Goal: Navigation & Orientation: Find specific page/section

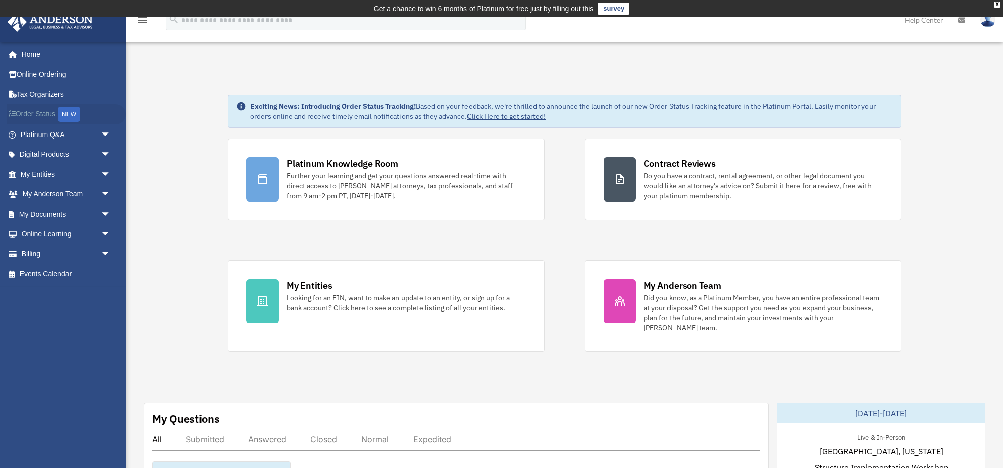
click at [31, 114] on link "Order Status NEW" at bounding box center [66, 114] width 119 height 21
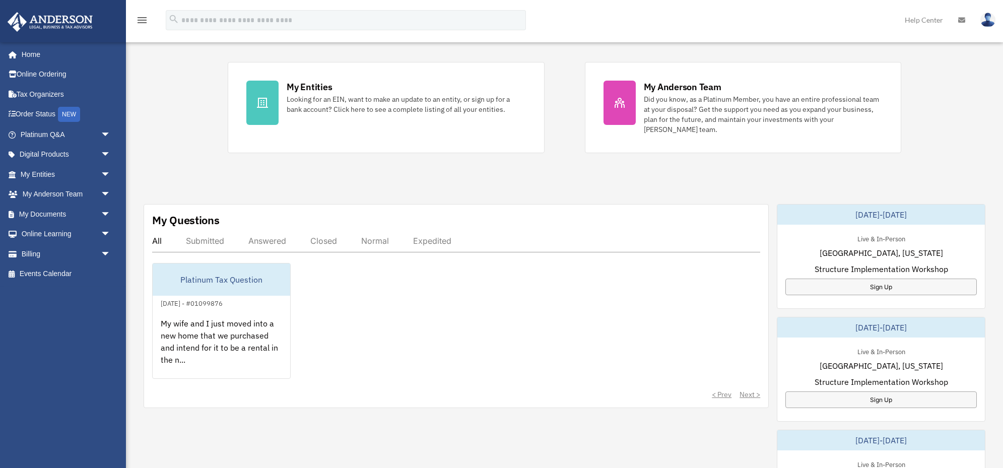
scroll to position [202, 0]
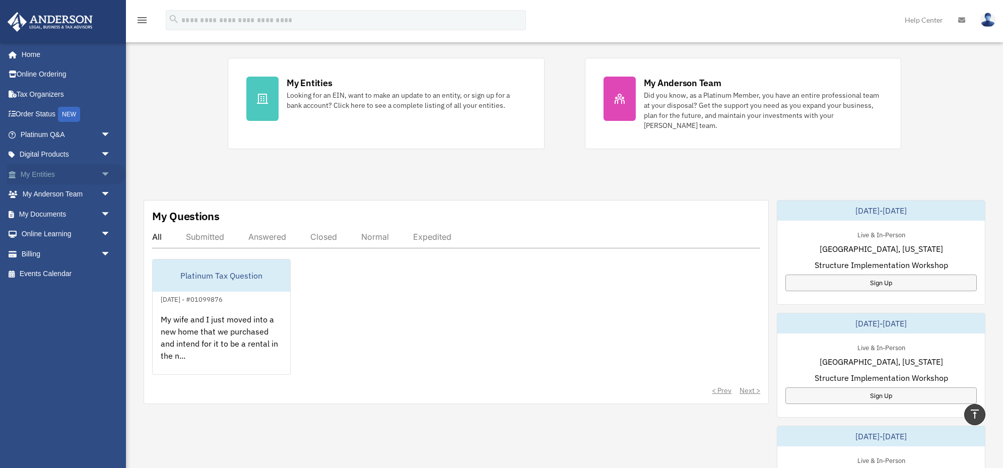
click at [103, 172] on span "arrow_drop_down" at bounding box center [111, 174] width 20 height 21
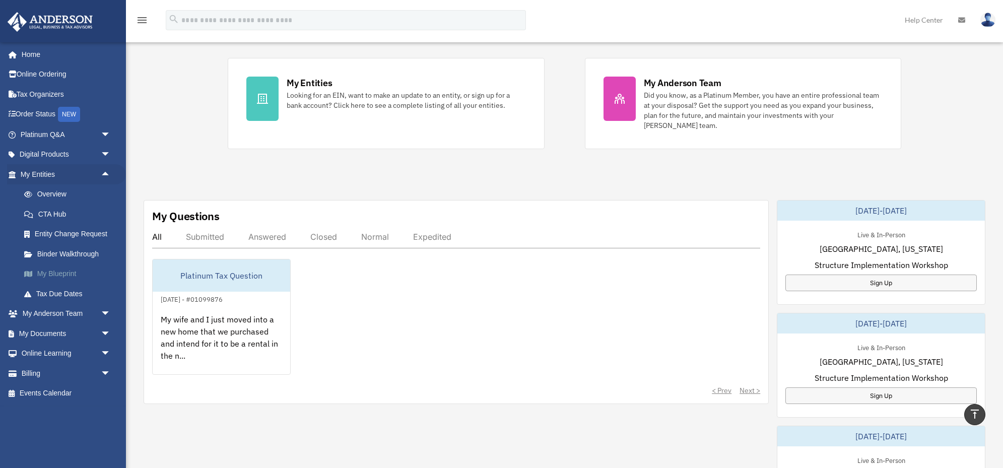
click at [58, 272] on link "My Blueprint" at bounding box center [70, 274] width 112 height 20
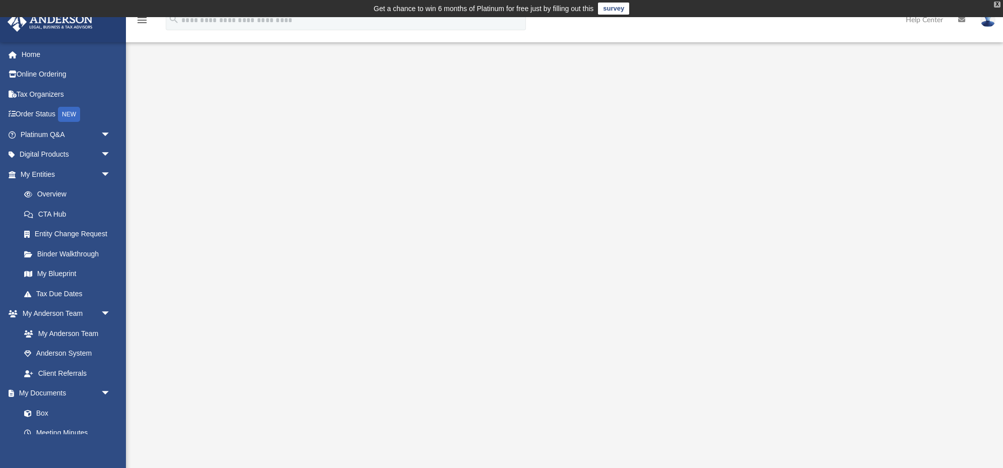
click at [997, 7] on div "X" at bounding box center [997, 5] width 7 height 6
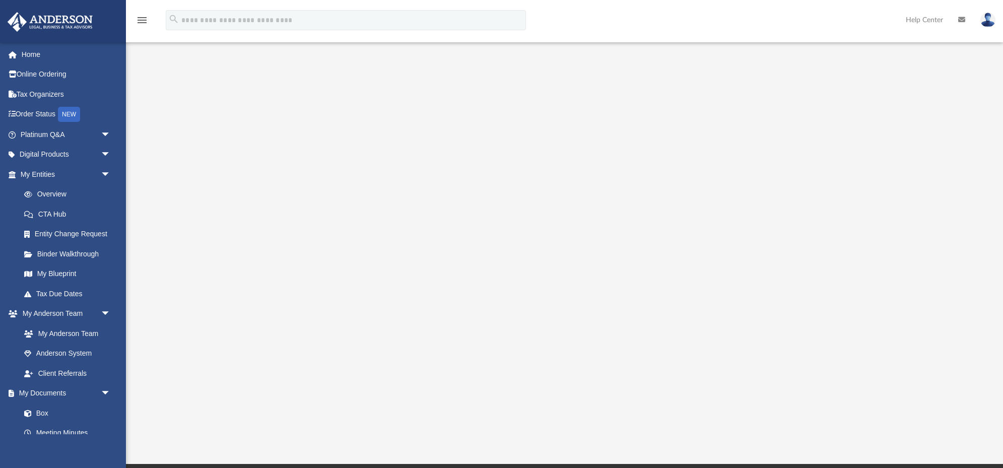
scroll to position [47, 0]
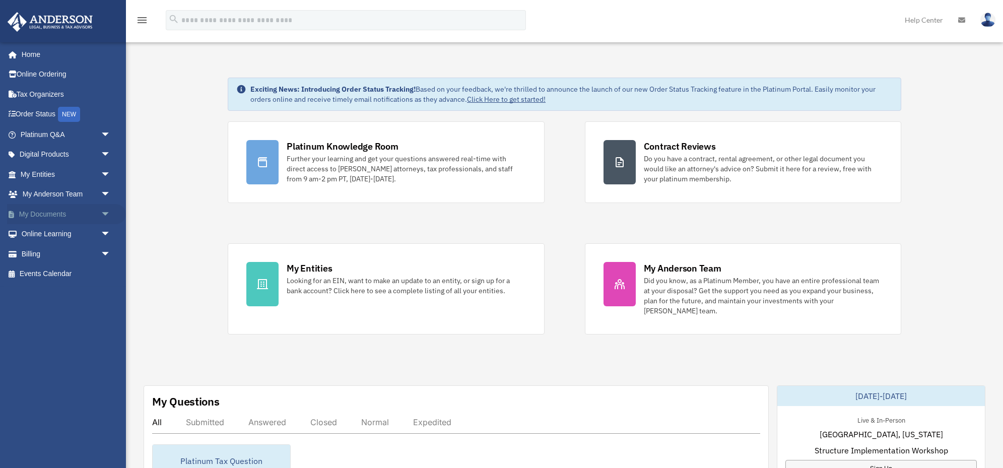
click at [101, 214] on span "arrow_drop_down" at bounding box center [111, 214] width 20 height 21
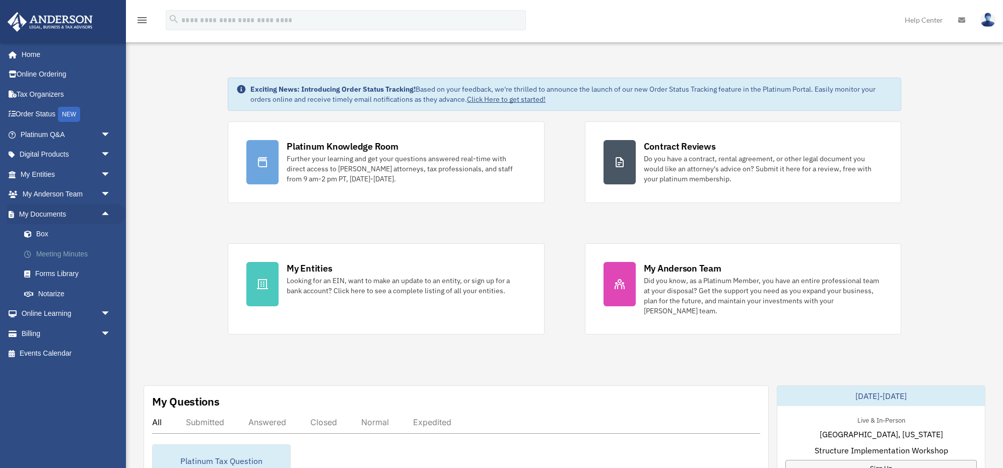
click at [50, 253] on link "Meeting Minutes" at bounding box center [70, 254] width 112 height 20
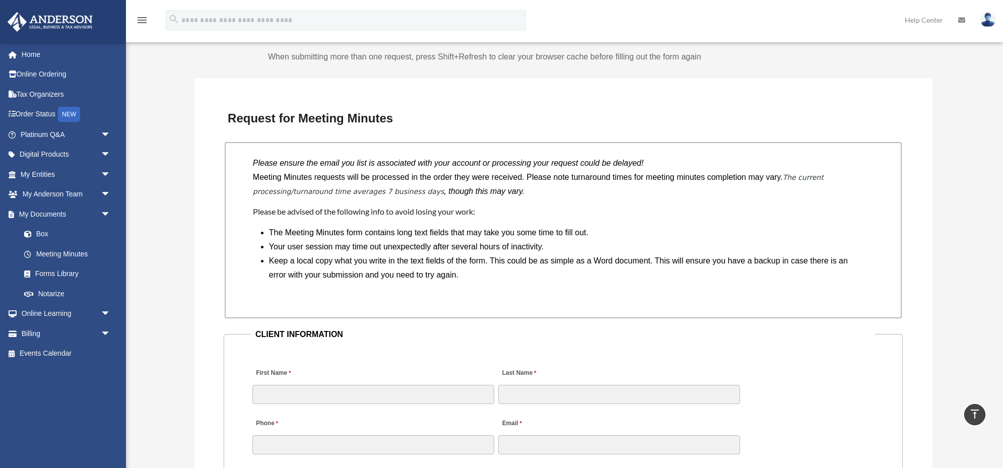
scroll to position [724, 0]
click at [43, 232] on link "Box" at bounding box center [70, 234] width 112 height 20
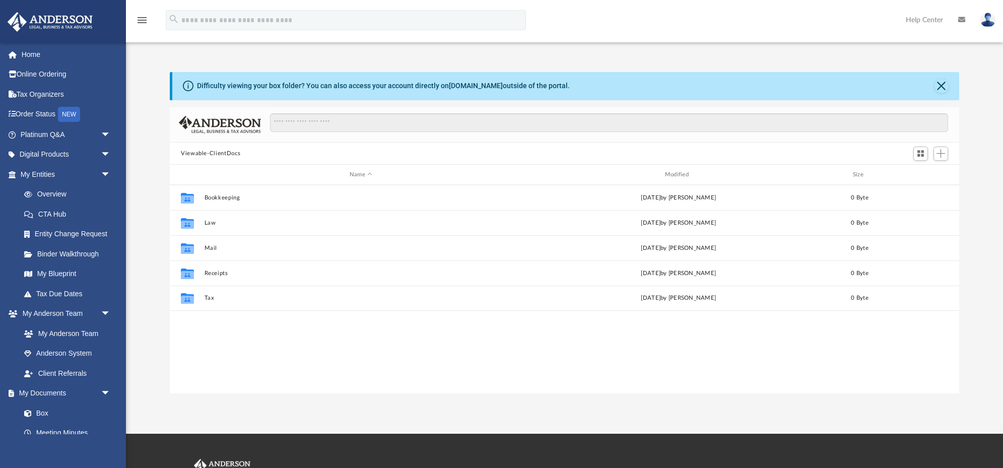
scroll to position [229, 789]
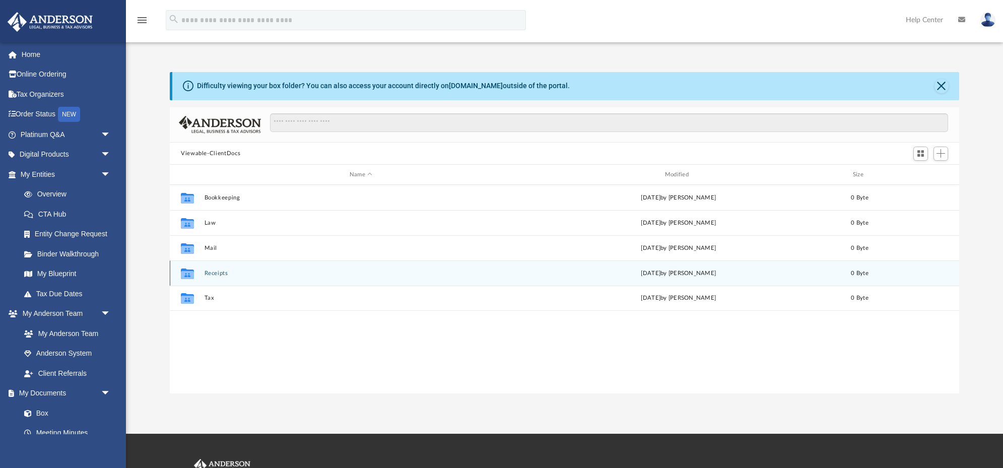
click at [191, 274] on icon "grid" at bounding box center [187, 275] width 13 height 8
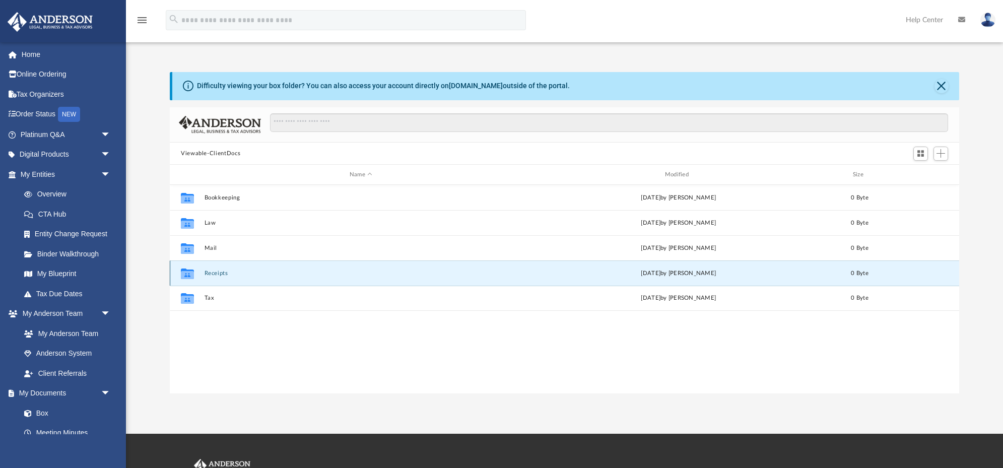
click at [214, 275] on button "Receipts" at bounding box center [361, 273] width 313 height 7
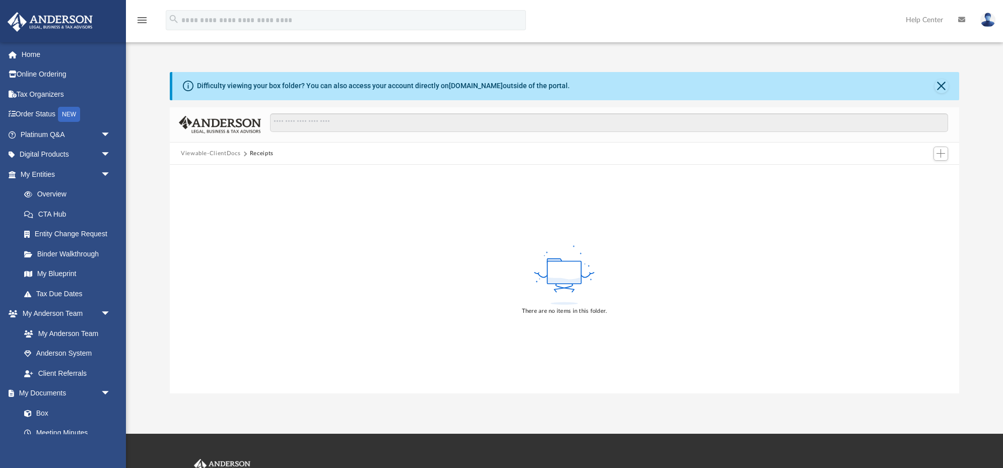
click at [557, 275] on rect at bounding box center [565, 272] width 34 height 23
click at [941, 155] on span "Add" at bounding box center [940, 153] width 9 height 9
click at [915, 193] on li "New Folder" at bounding box center [926, 189] width 32 height 11
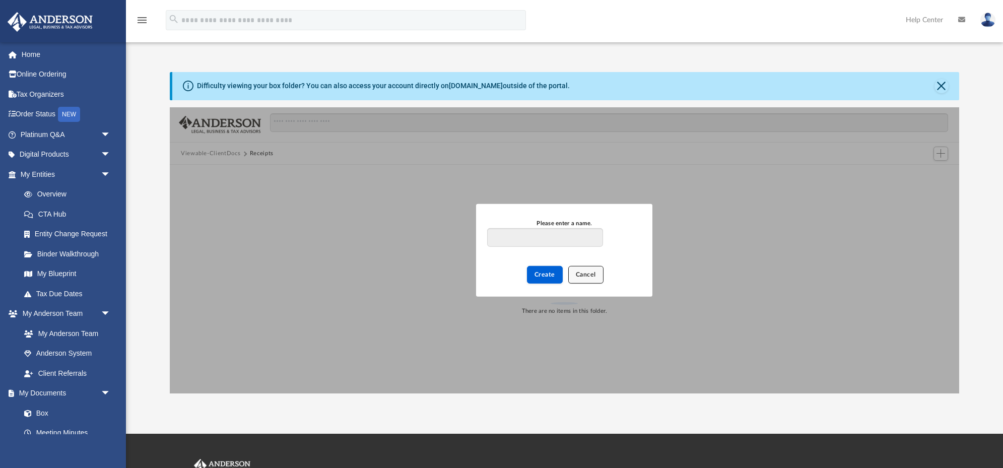
click at [582, 274] on span "Cancel" at bounding box center [586, 275] width 20 height 6
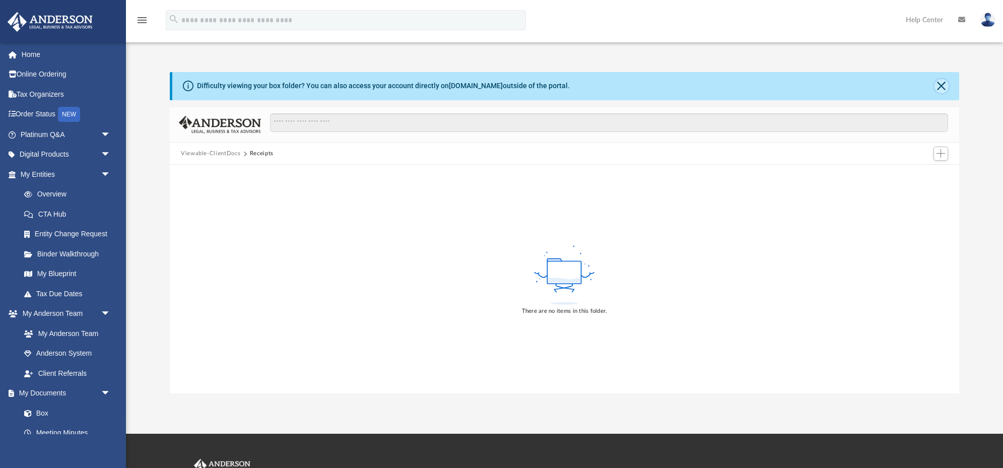
click at [942, 87] on button "Close" at bounding box center [941, 86] width 14 height 14
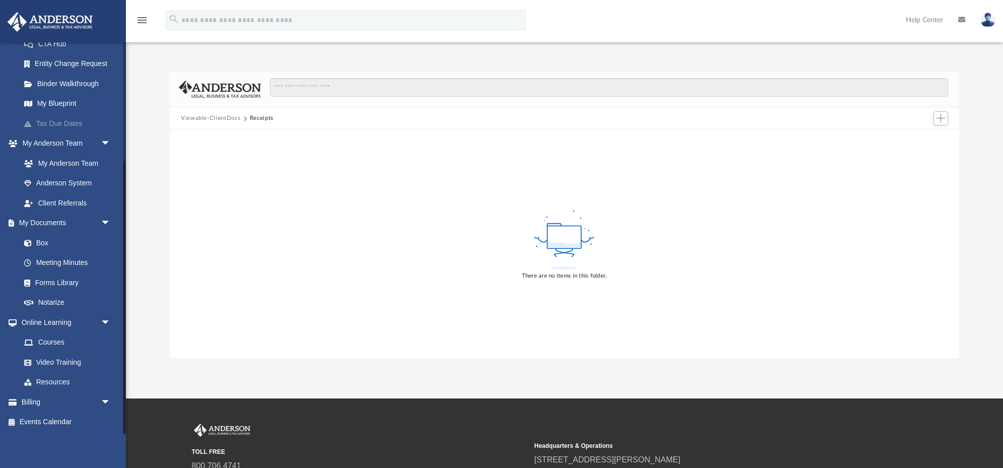
scroll to position [0, 0]
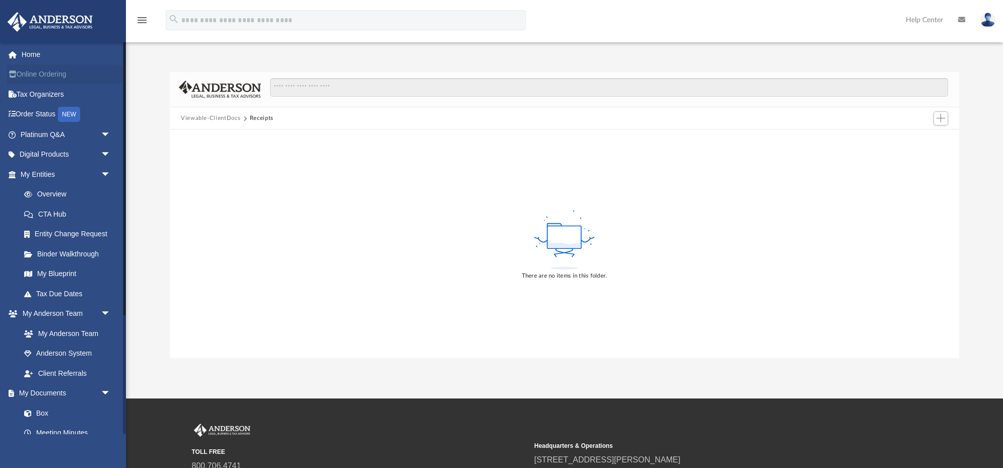
click at [35, 75] on link "Online Ordering" at bounding box center [66, 74] width 119 height 20
